Goal: Entertainment & Leisure: Consume media (video, audio)

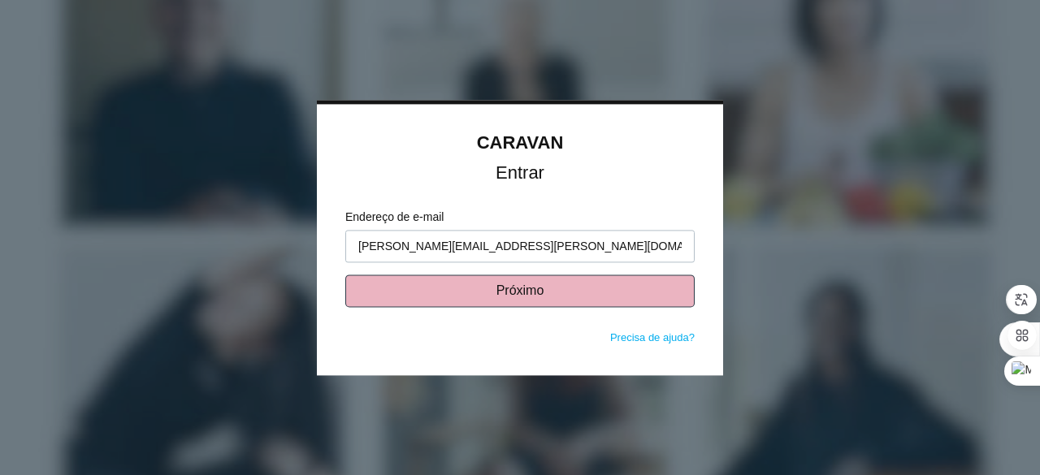
click at [526, 292] on button "Próximo" at bounding box center [519, 291] width 349 height 32
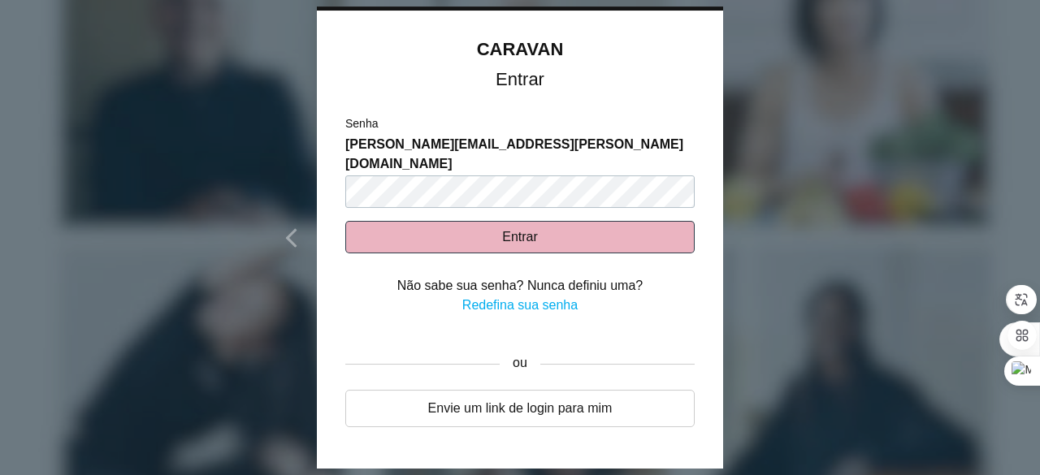
click at [520, 221] on button "Entrar" at bounding box center [519, 237] width 349 height 32
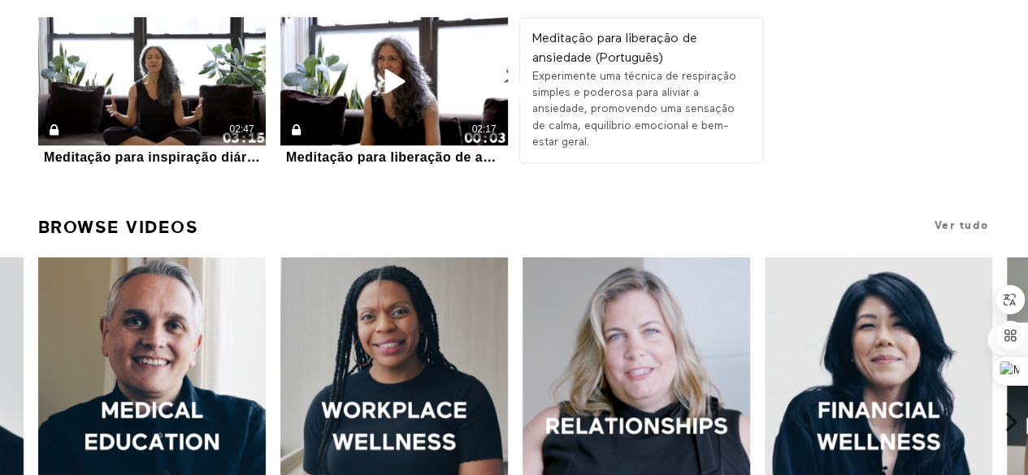
scroll to position [81, 0]
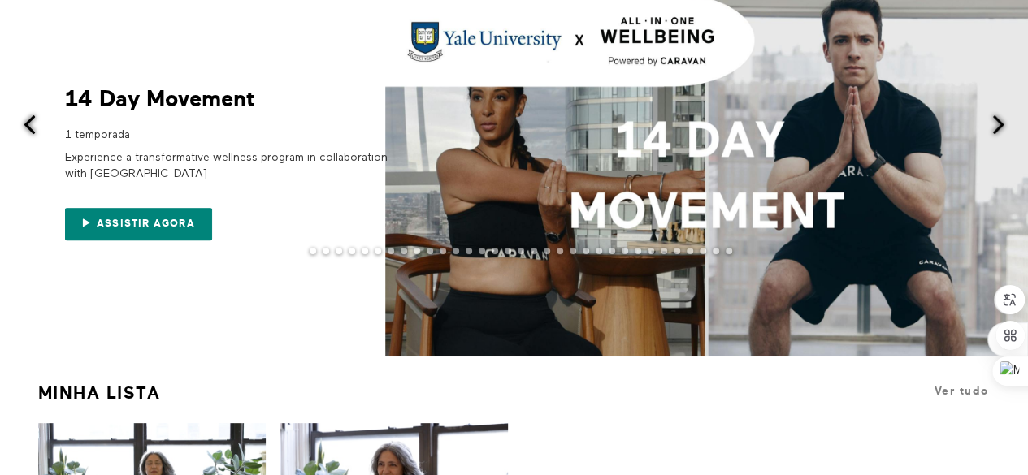
click at [994, 125] on span at bounding box center [998, 125] width 20 height 20
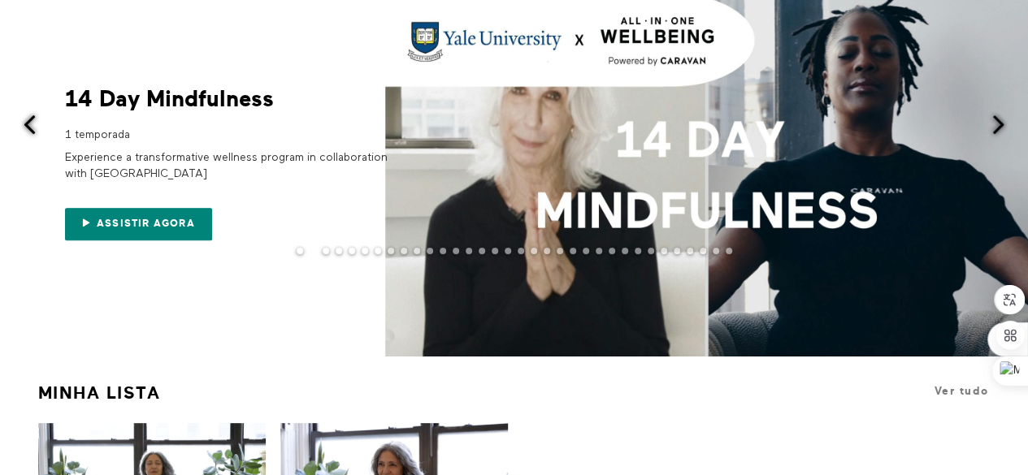
click at [994, 125] on span at bounding box center [998, 125] width 20 height 20
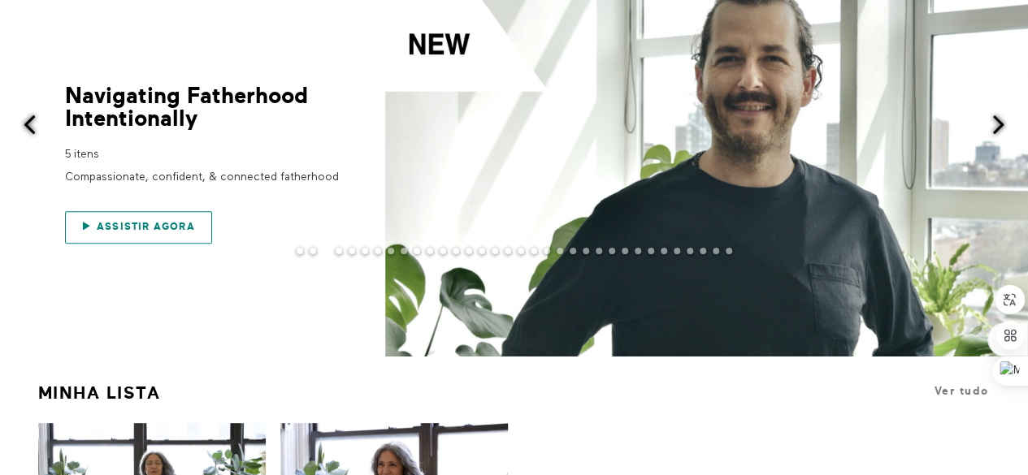
click at [141, 230] on span "Assistir Agora" at bounding box center [146, 226] width 98 height 11
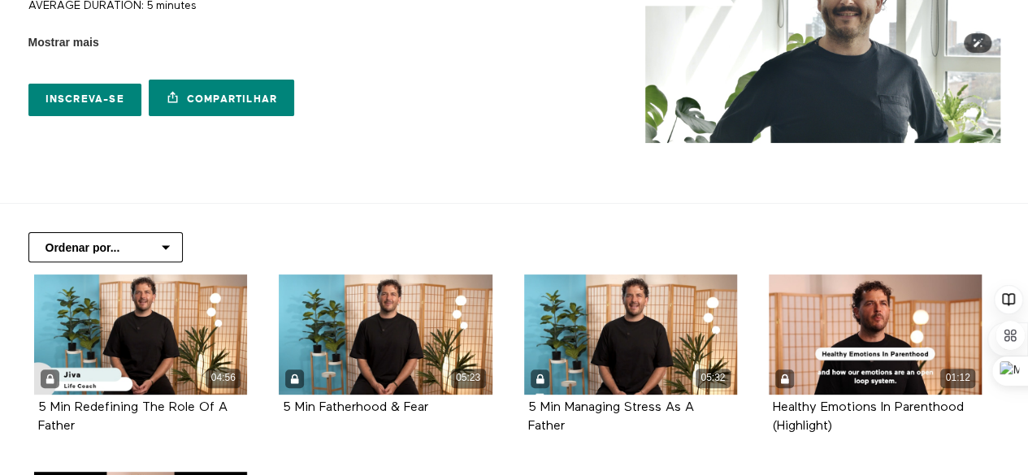
scroll to position [244, 0]
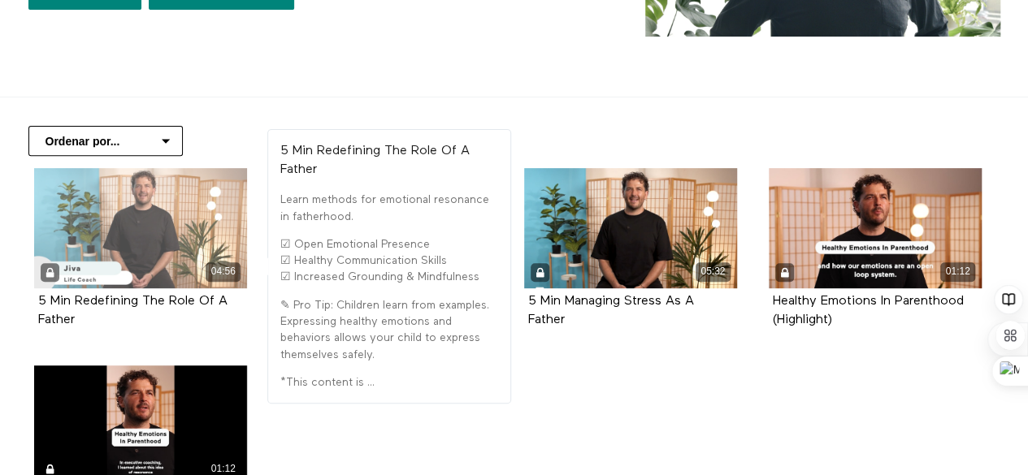
click at [145, 244] on div "04:56" at bounding box center [140, 228] width 213 height 120
